Goal: Find specific page/section: Find specific page/section

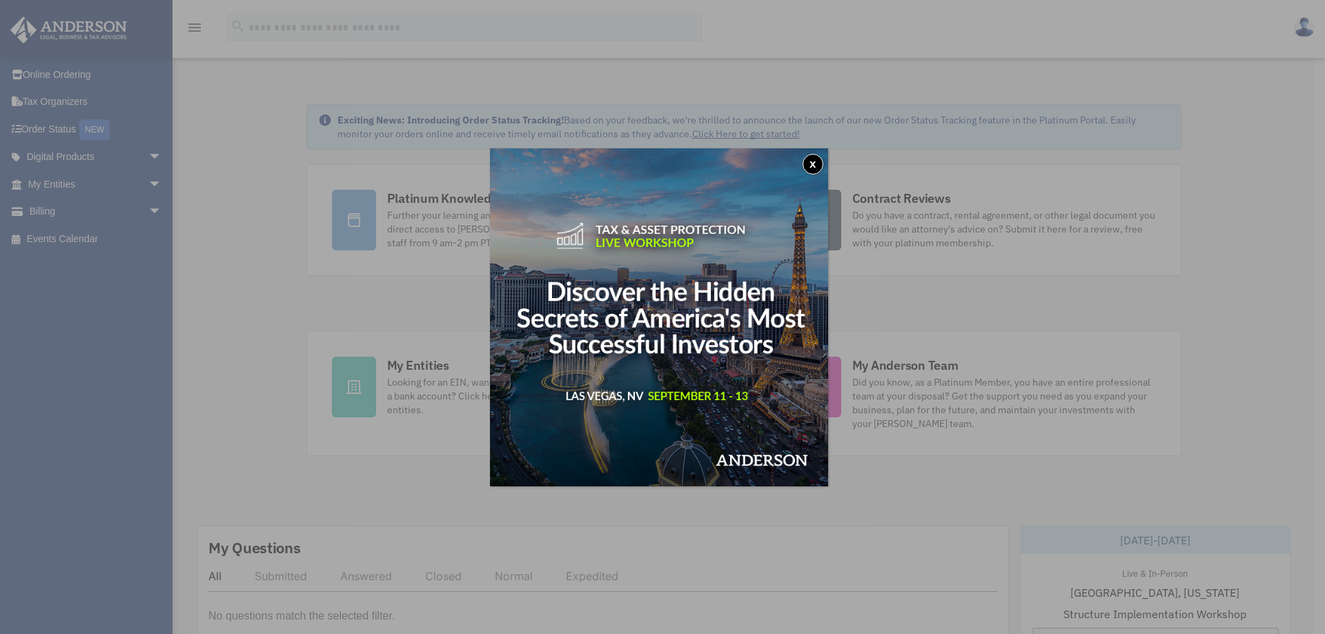
click at [812, 164] on button "x" at bounding box center [812, 164] width 21 height 21
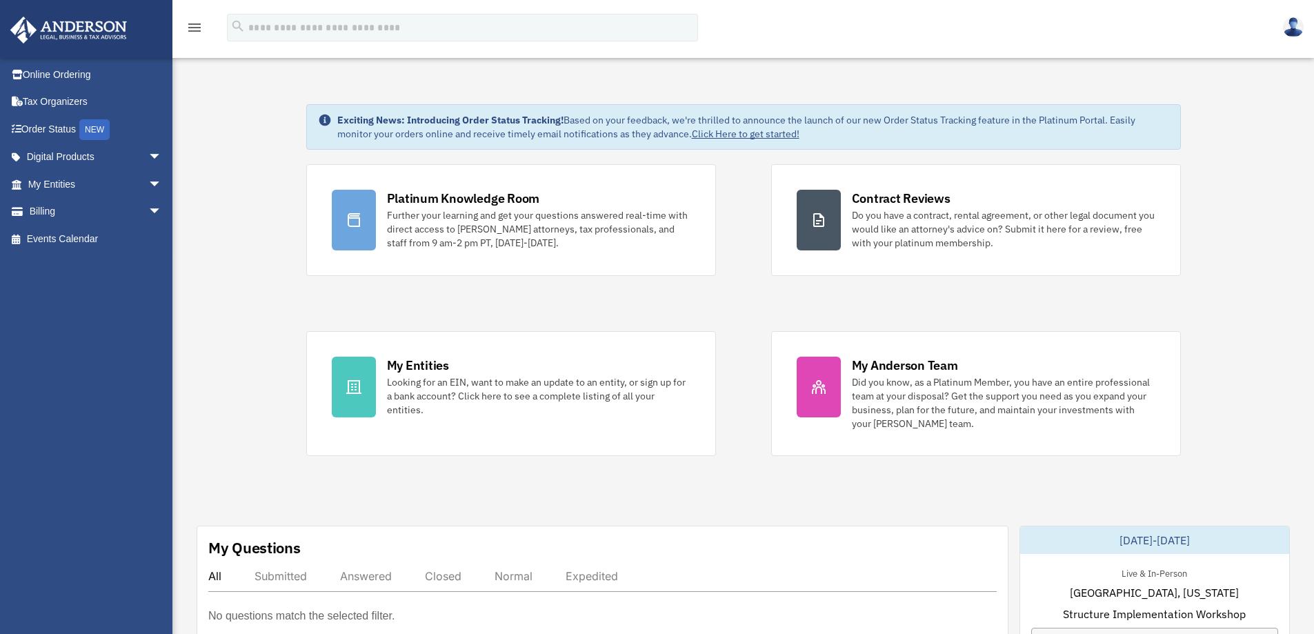
click at [194, 26] on icon "menu" at bounding box center [194, 27] width 17 height 17
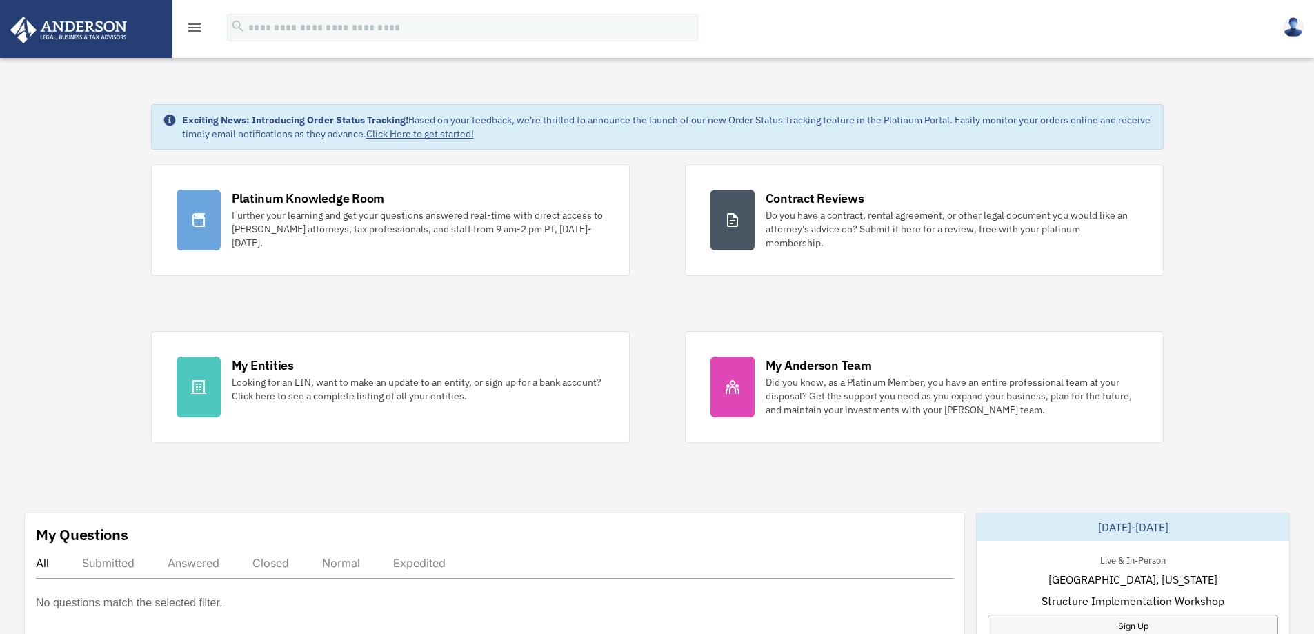
click at [194, 26] on icon "menu" at bounding box center [194, 27] width 17 height 17
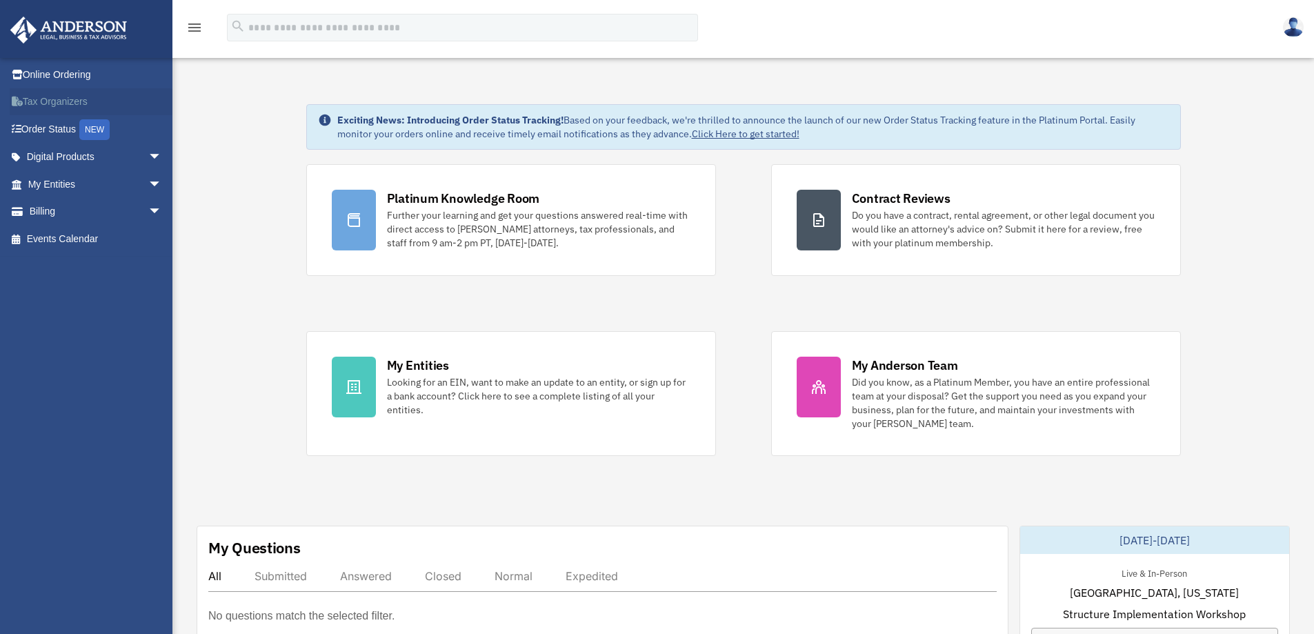
click at [55, 102] on link "Tax Organizers" at bounding box center [96, 102] width 173 height 28
click at [62, 104] on link "Tax Organizers" at bounding box center [96, 102] width 173 height 28
